Goal: Navigation & Orientation: Find specific page/section

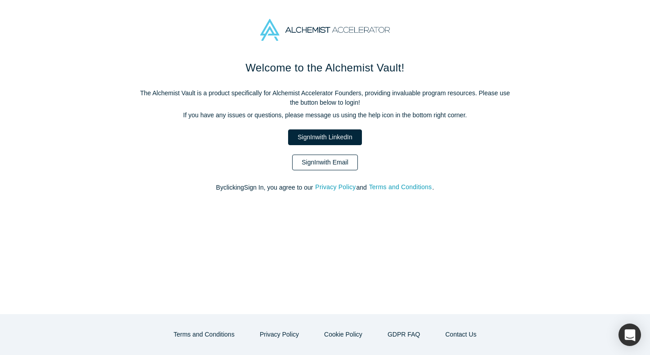
click at [324, 162] on link "Sign In with Email" at bounding box center [325, 163] width 66 height 16
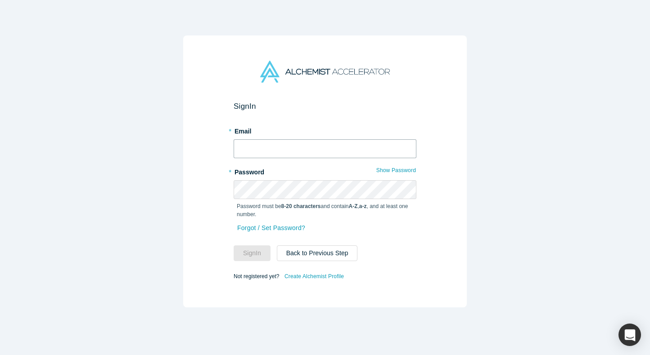
click at [252, 145] on input "text" at bounding box center [325, 148] width 183 height 19
type input "[EMAIL_ADDRESS][DOMAIN_NAME]"
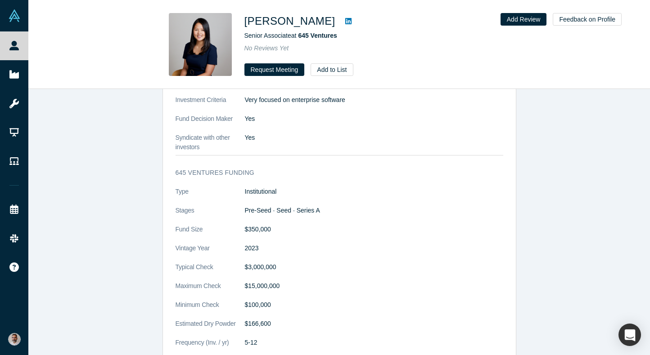
scroll to position [819, 0]
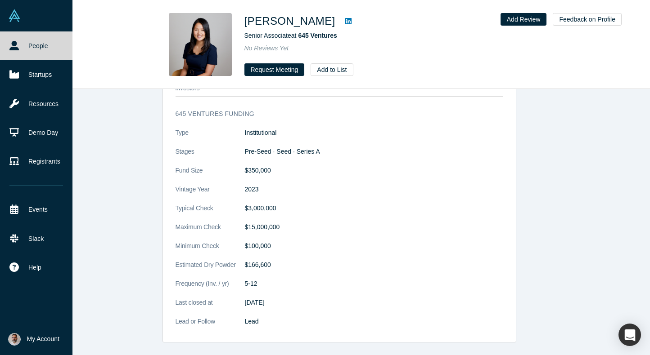
click at [24, 46] on link "People" at bounding box center [36, 45] width 72 height 29
